Goal: Check status: Check status

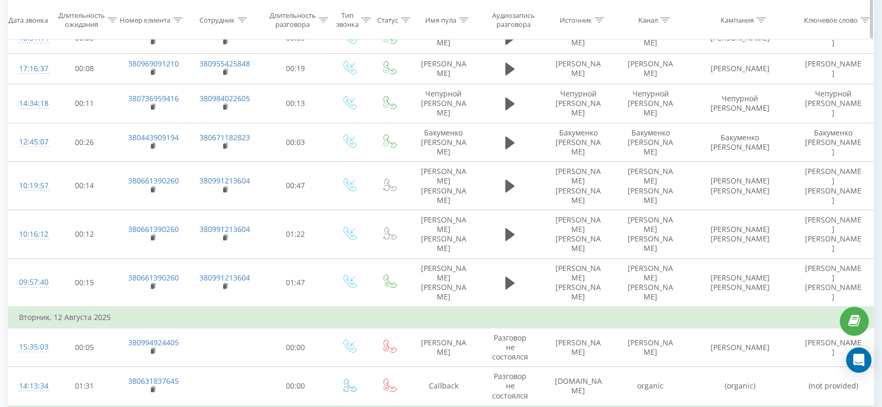
scroll to position [511, 0]
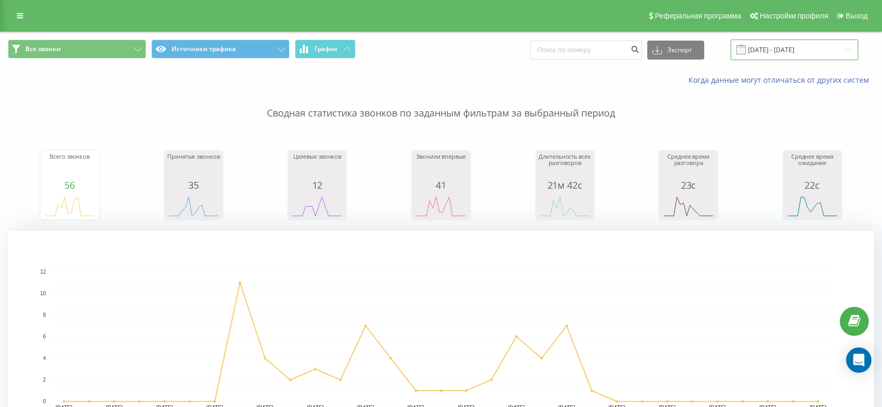
click at [769, 55] on input "[DATE] - [DATE]" at bounding box center [794, 50] width 128 height 21
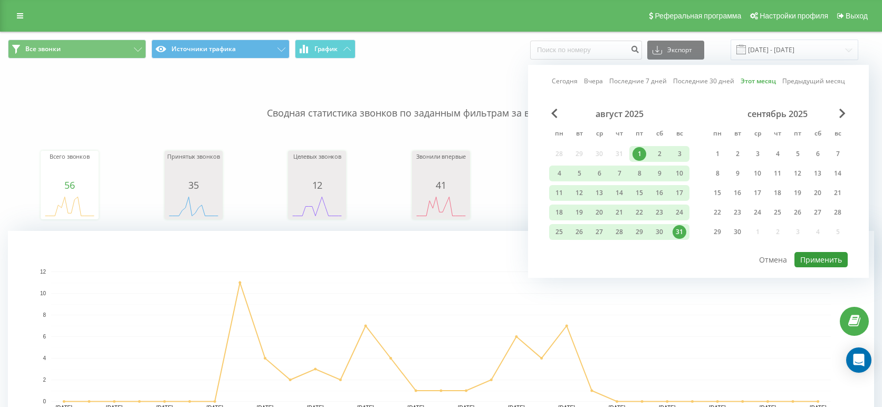
click at [823, 256] on button "Применить" at bounding box center [820, 259] width 53 height 15
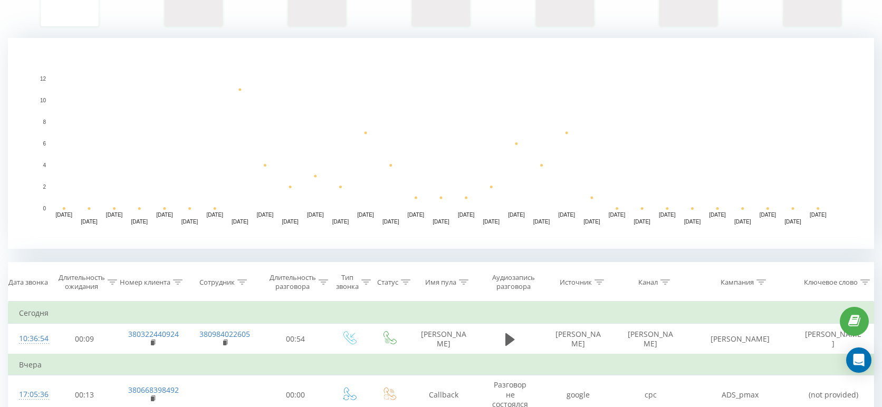
scroll to position [156, 0]
